Goal: Transaction & Acquisition: Obtain resource

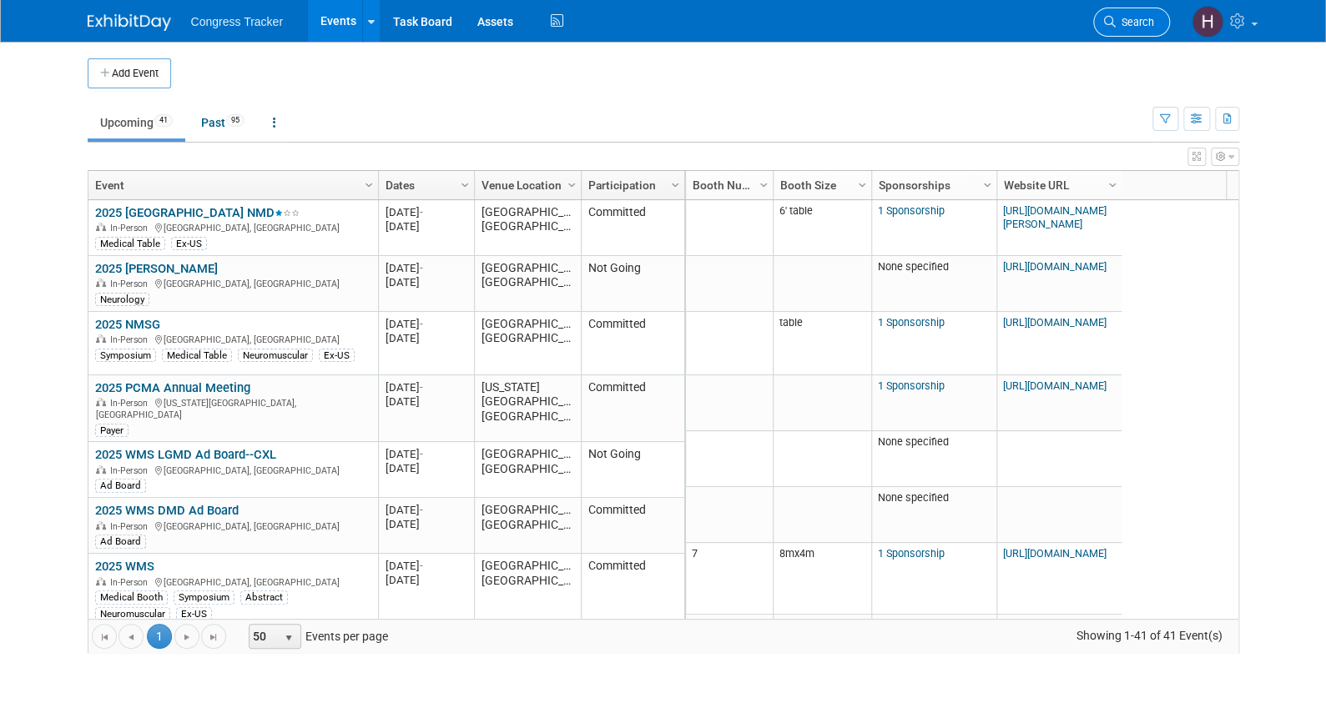
click at [1149, 28] on span "Search" at bounding box center [1134, 22] width 38 height 13
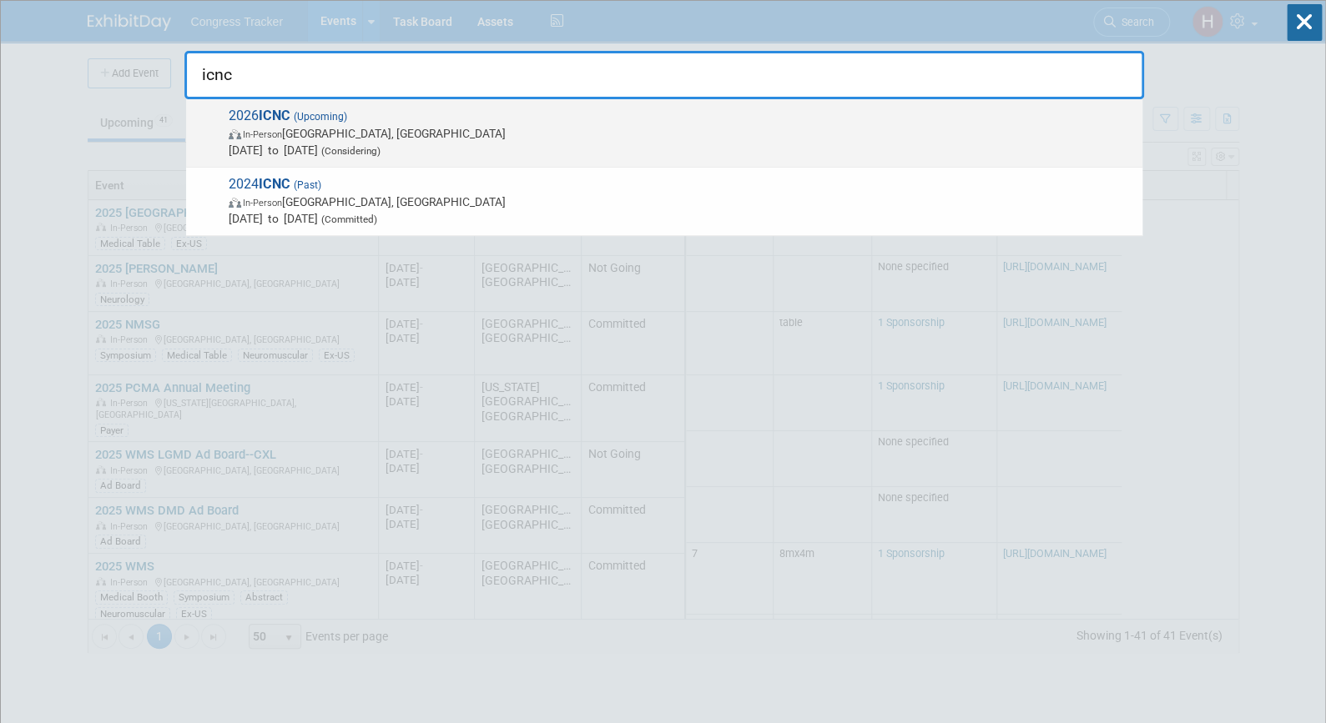
type input "icnc"
click at [234, 146] on span "[DATE] to [DATE] (Considering)" at bounding box center [681, 150] width 905 height 17
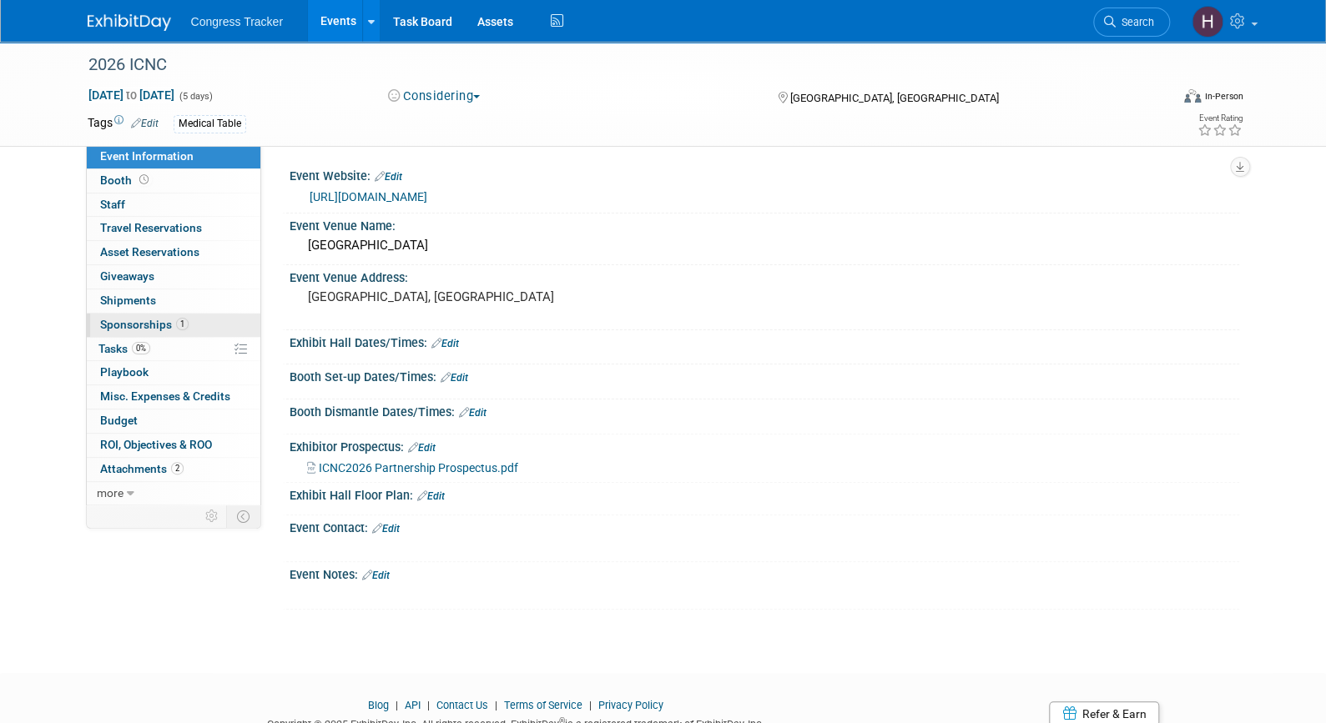
click at [149, 318] on span "Sponsorships 1" at bounding box center [144, 324] width 88 height 13
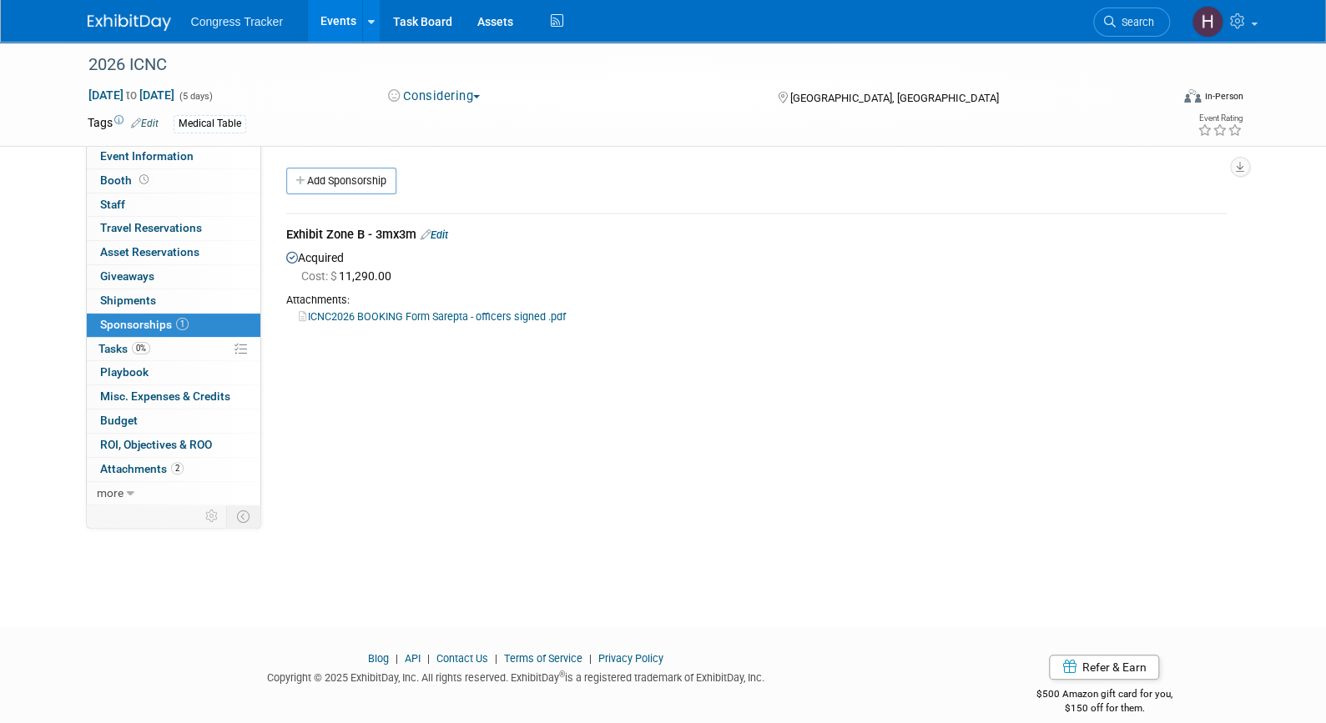
click at [344, 313] on link "ICNC2026 BOOKING Form Sarepta - officers signed .pdf" at bounding box center [432, 316] width 267 height 13
click at [178, 155] on span "Event Information" at bounding box center [146, 155] width 93 height 13
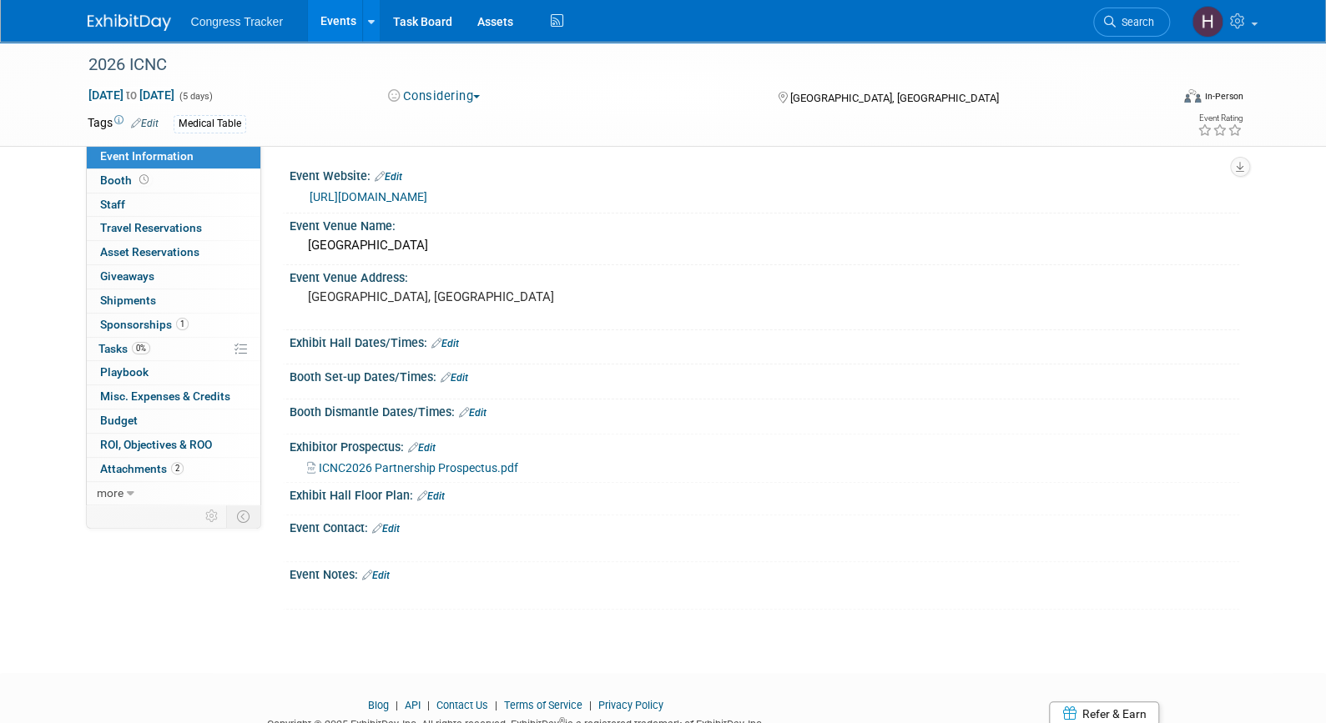
click at [450, 468] on span "ICNC2026 Partnership Prospectus.pdf" at bounding box center [418, 467] width 199 height 13
